Goal: Information Seeking & Learning: Learn about a topic

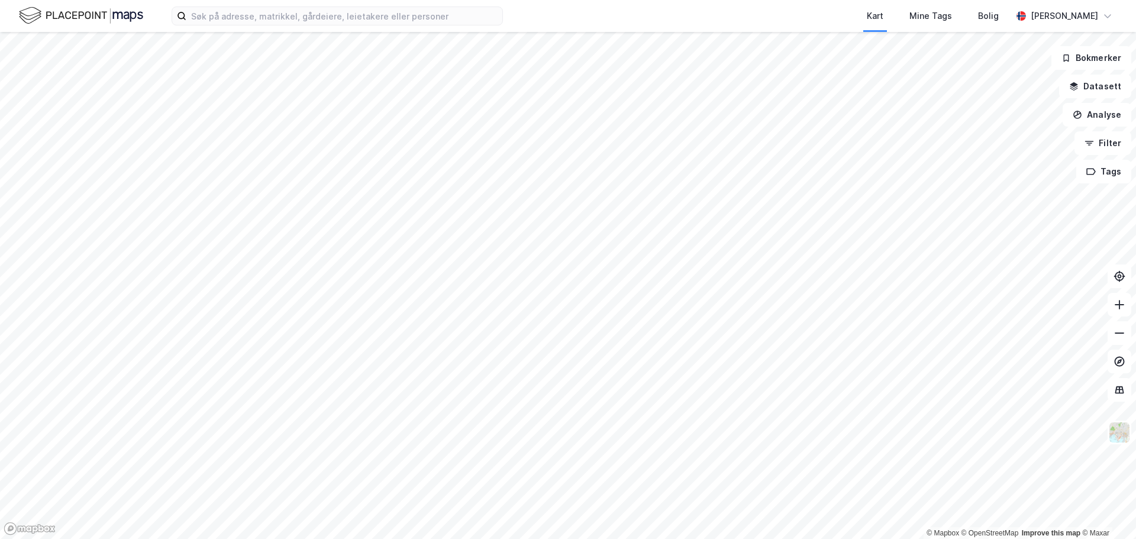
click at [298, 6] on div "Kart Mine Tags [PERSON_NAME]" at bounding box center [568, 16] width 1136 height 32
click at [296, 18] on input at bounding box center [344, 16] width 316 height 18
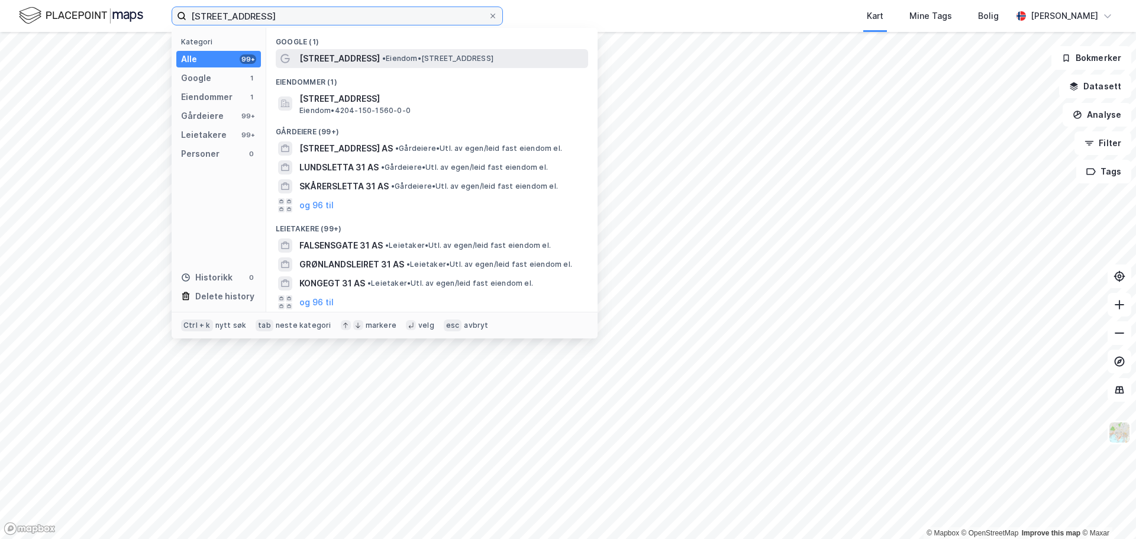
type input "[STREET_ADDRESS]"
click at [348, 60] on span "[STREET_ADDRESS]" at bounding box center [339, 58] width 80 height 14
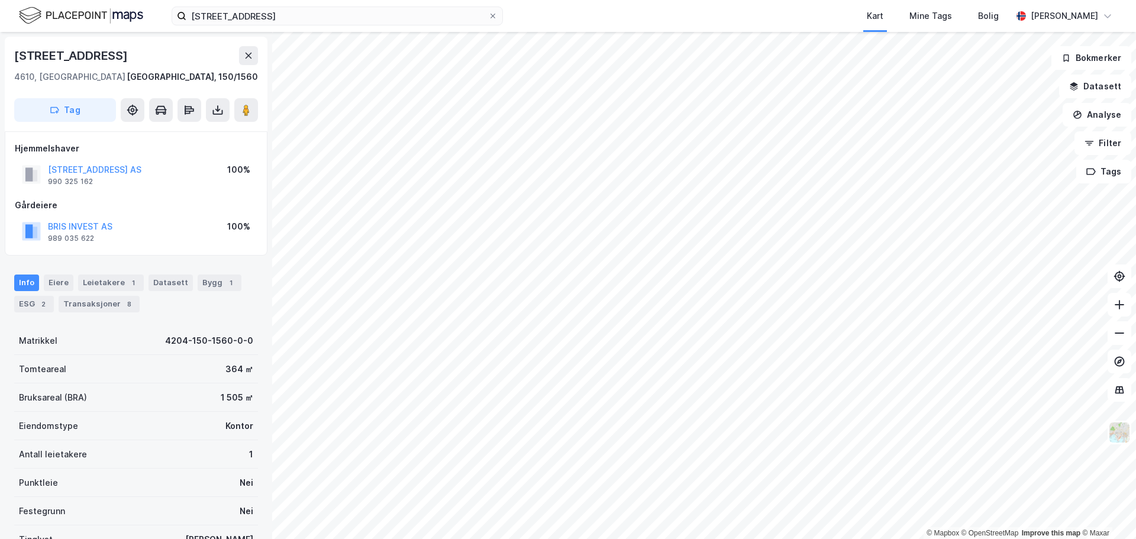
scroll to position [105, 0]
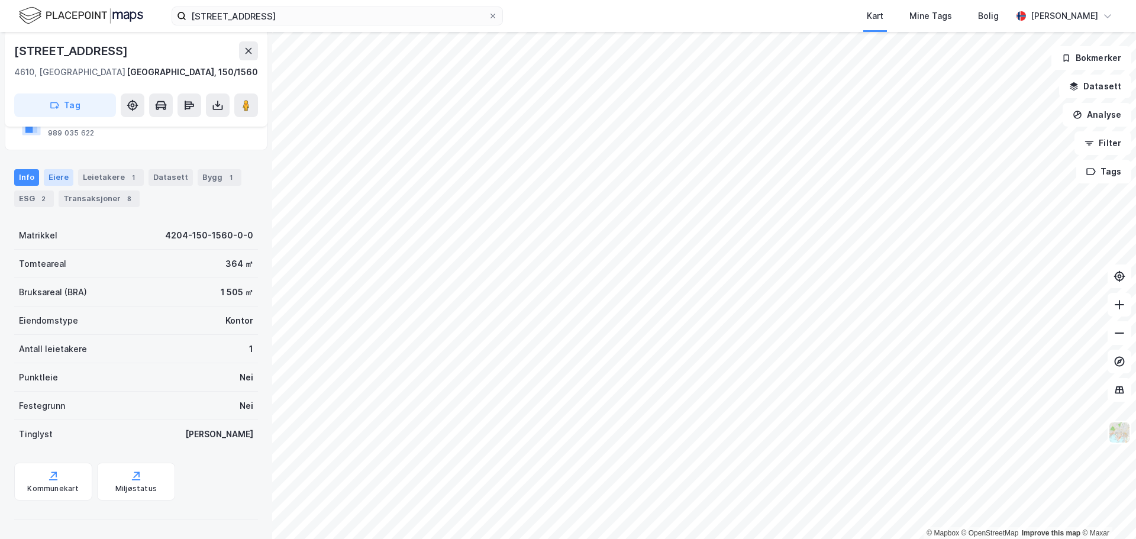
click at [59, 173] on div "Eiere" at bounding box center [59, 177] width 30 height 17
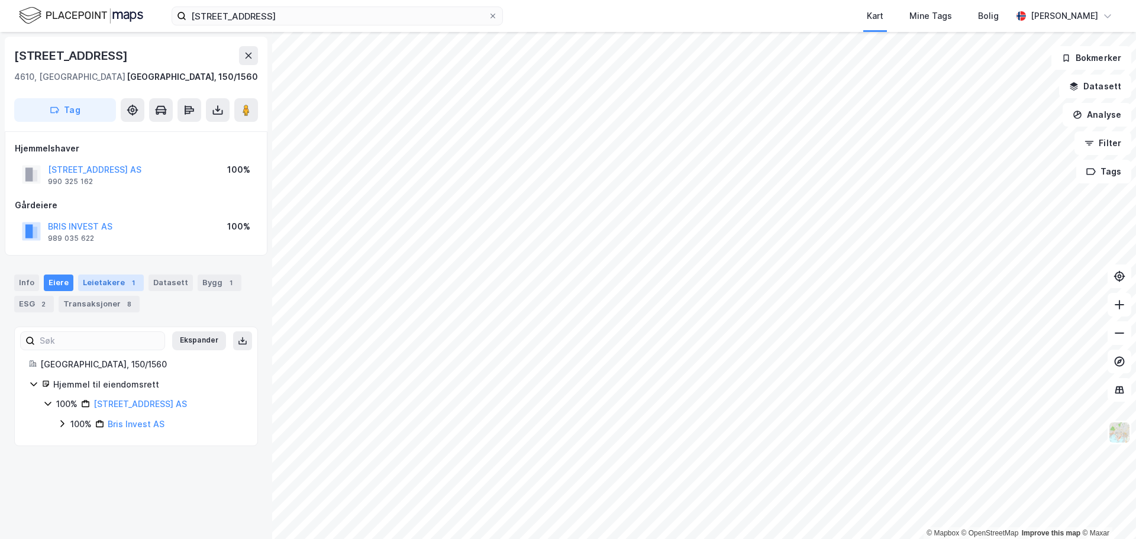
click at [104, 284] on div "Leietakere 1" at bounding box center [111, 283] width 66 height 17
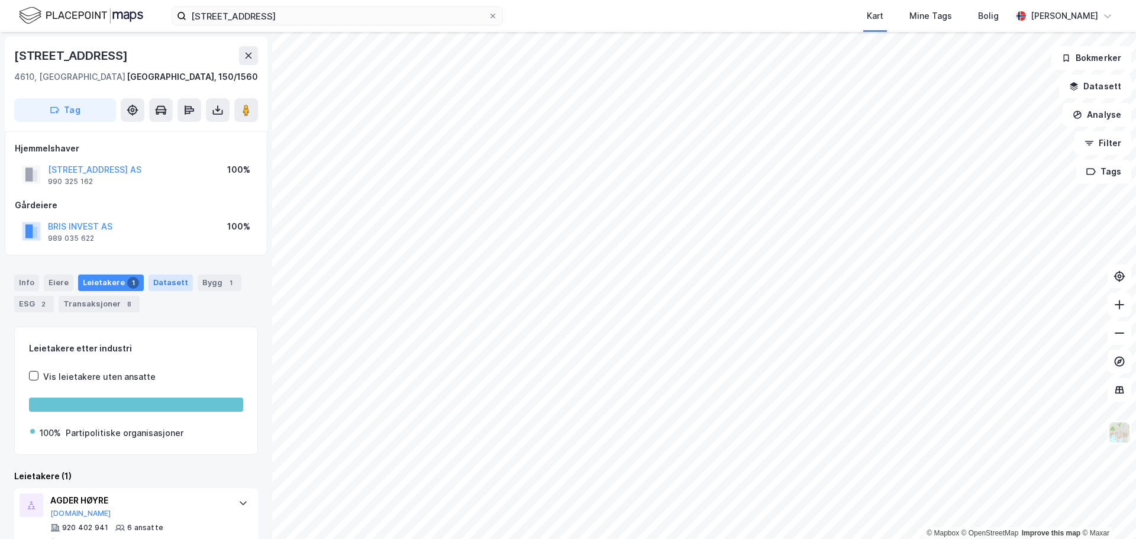
click at [167, 278] on div "Datasett" at bounding box center [171, 283] width 44 height 17
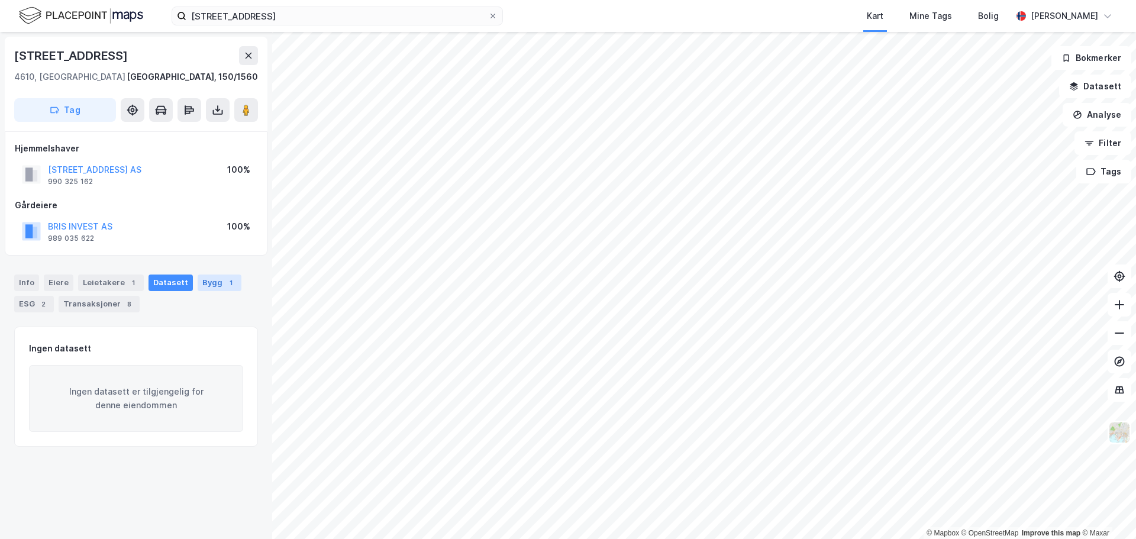
click at [210, 280] on div "Bygg 1" at bounding box center [220, 283] width 44 height 17
